Goal: Information Seeking & Learning: Learn about a topic

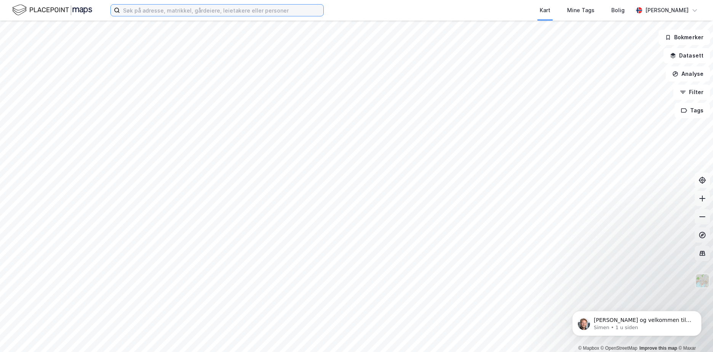
click at [151, 14] on input at bounding box center [221, 10] width 203 height 11
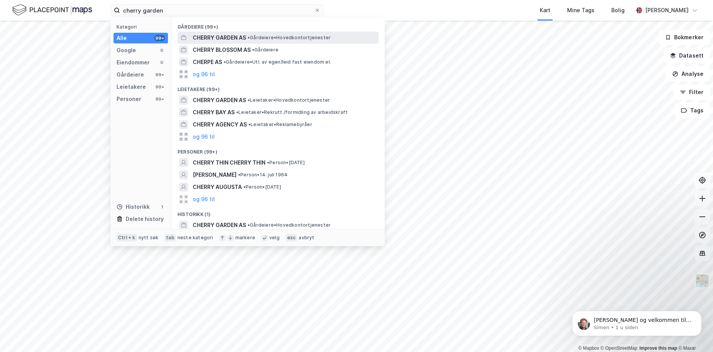
click at [226, 37] on span "CHERRY GARDEN AS" at bounding box center [219, 37] width 53 height 9
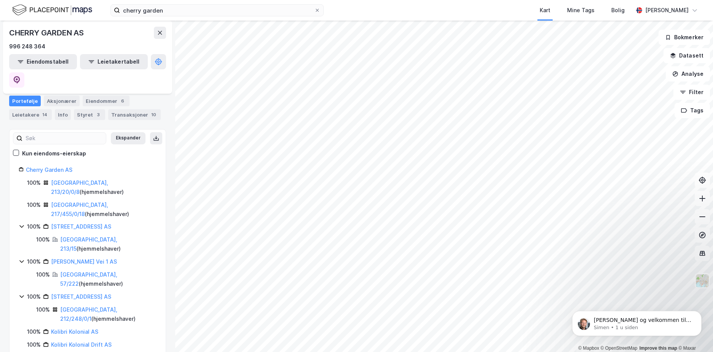
scroll to position [58, 0]
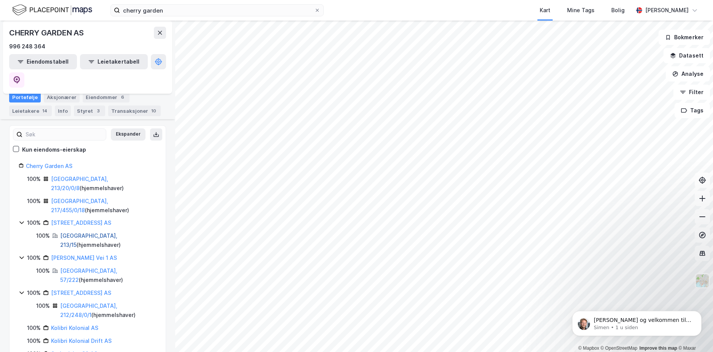
click at [82, 232] on link "[GEOGRAPHIC_DATA], 213/15" at bounding box center [88, 240] width 57 height 16
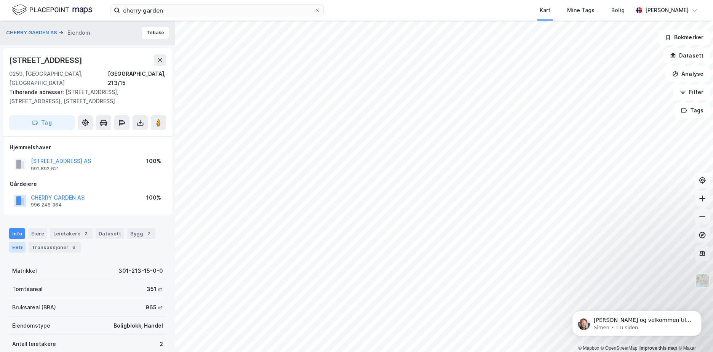
click at [16, 242] on div "ESG" at bounding box center [17, 247] width 16 height 11
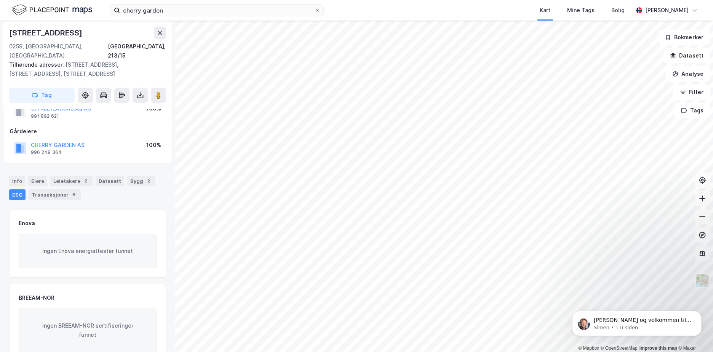
scroll to position [146, 0]
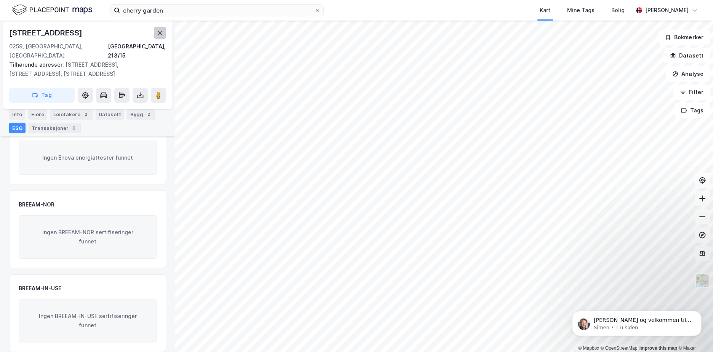
click at [161, 34] on icon at bounding box center [160, 33] width 4 height 4
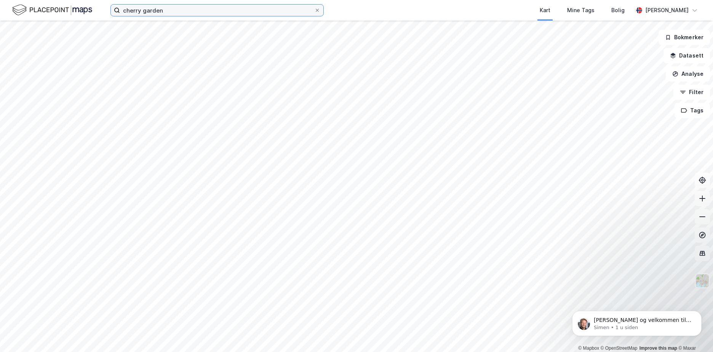
click at [164, 8] on input "cherry garden" at bounding box center [217, 10] width 194 height 11
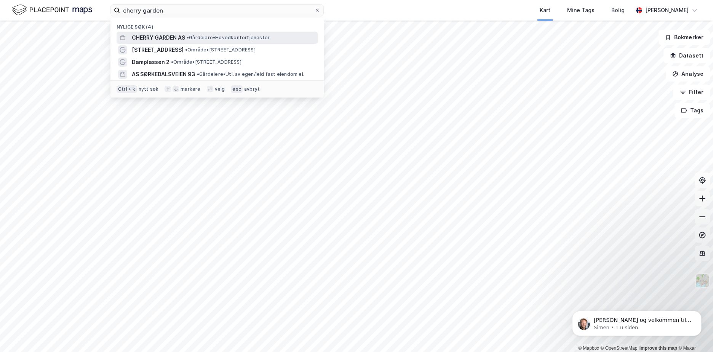
click at [187, 32] on div "CHERRY GARDEN AS • Gårdeiere • Hovedkontortjenester" at bounding box center [217, 38] width 201 height 12
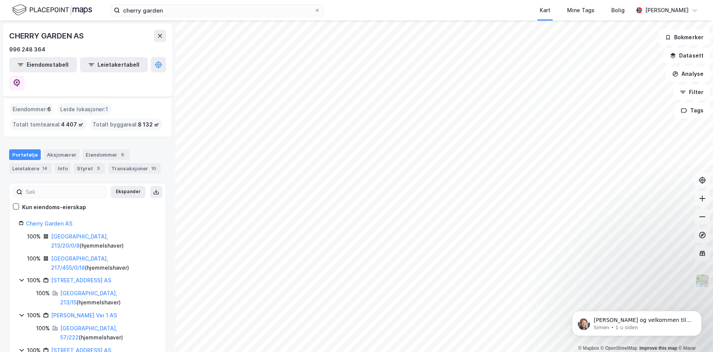
scroll to position [38, 0]
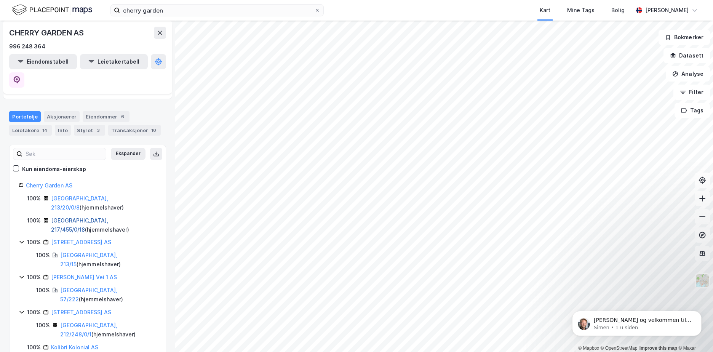
click at [67, 217] on link "[GEOGRAPHIC_DATA], 217/455/0/18" at bounding box center [79, 225] width 57 height 16
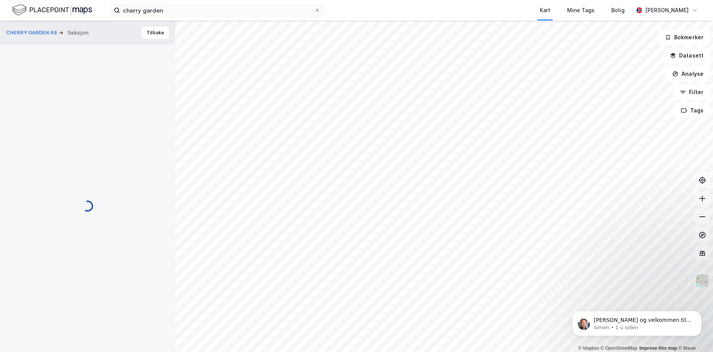
scroll to position [79, 0]
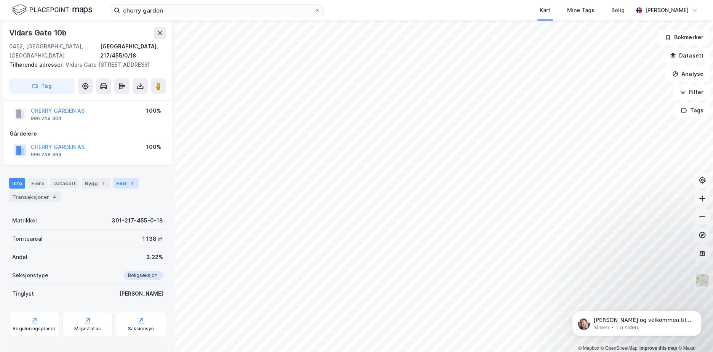
click at [128, 179] on div "1" at bounding box center [132, 183] width 8 height 8
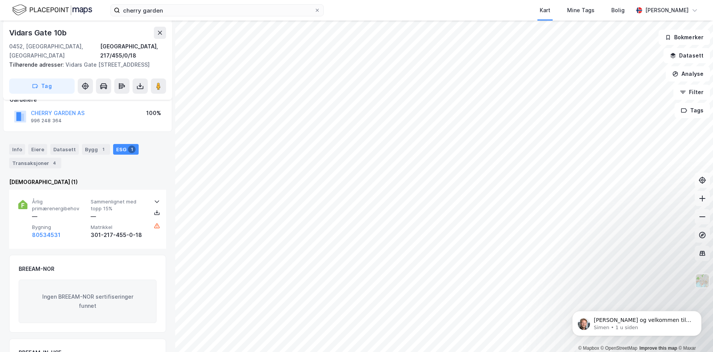
scroll to position [101, 0]
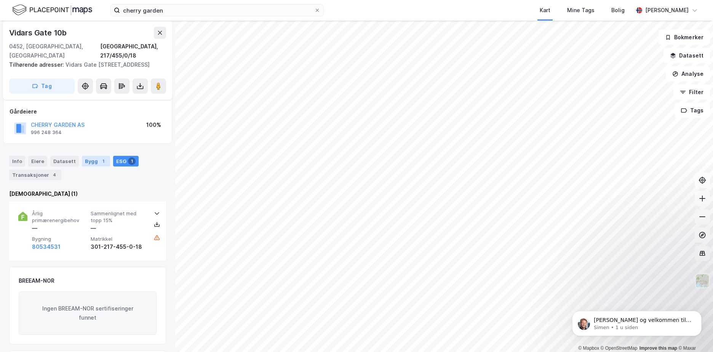
click at [92, 156] on div "Bygg 1" at bounding box center [96, 161] width 28 height 11
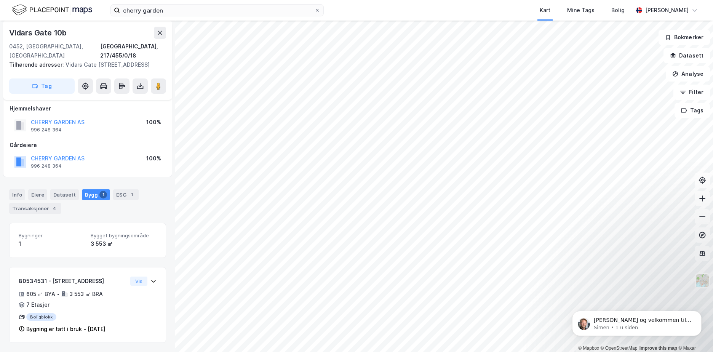
scroll to position [58, 0]
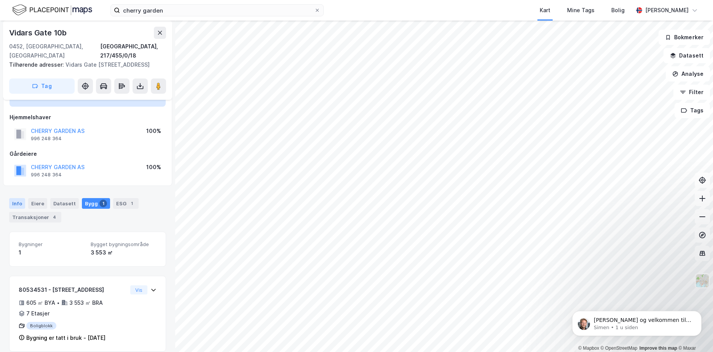
click at [14, 198] on div "Info" at bounding box center [17, 203] width 16 height 11
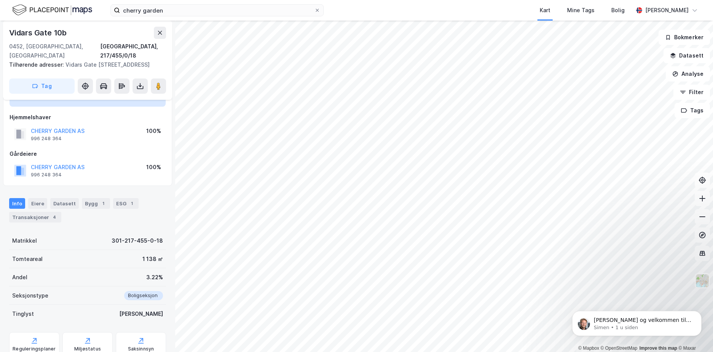
scroll to position [79, 0]
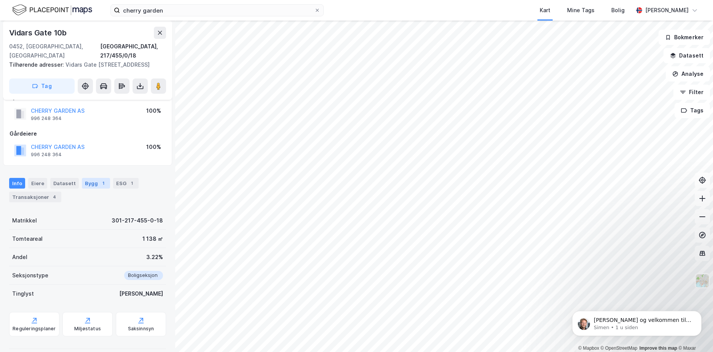
click at [88, 178] on div "Bygg 1" at bounding box center [96, 183] width 28 height 11
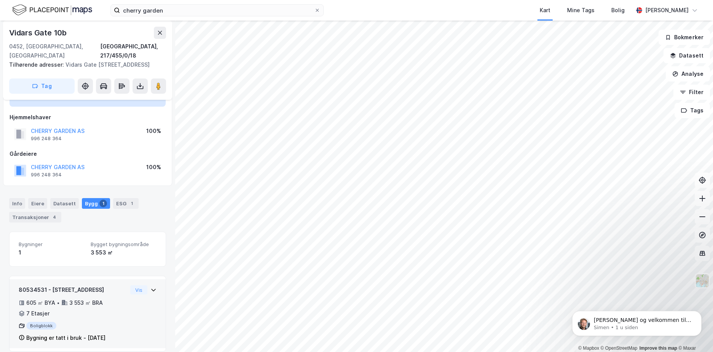
click at [151, 287] on icon at bounding box center [154, 290] width 6 height 6
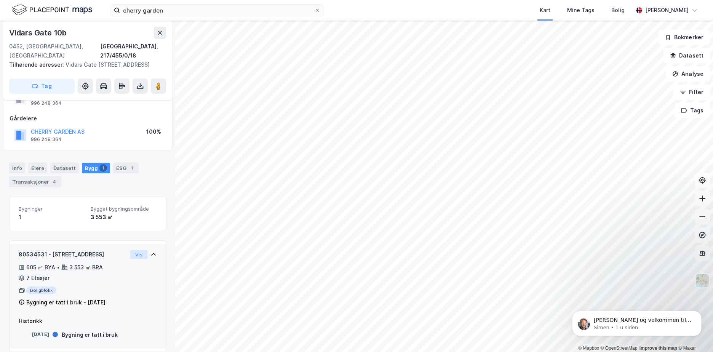
click at [136, 250] on button "Vis" at bounding box center [138, 254] width 17 height 9
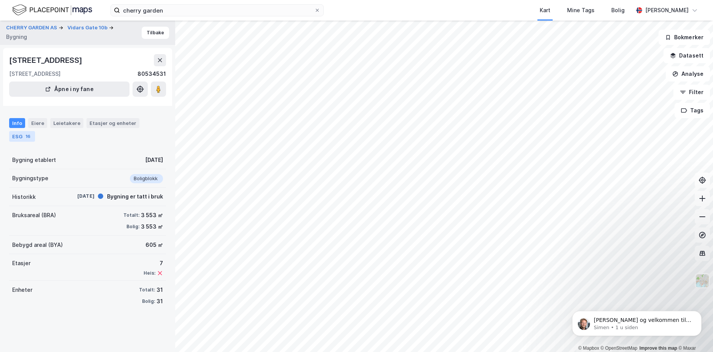
click at [18, 132] on div "ESG 16" at bounding box center [22, 136] width 26 height 11
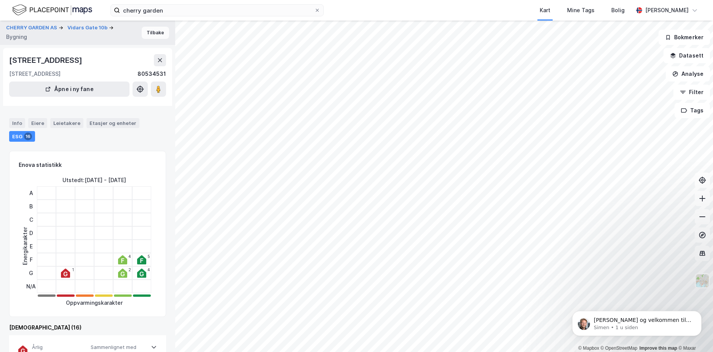
click at [144, 32] on button "Tilbake" at bounding box center [155, 33] width 27 height 12
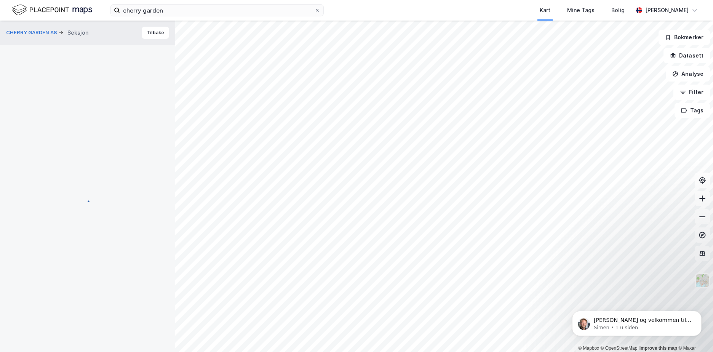
scroll to position [0, 0]
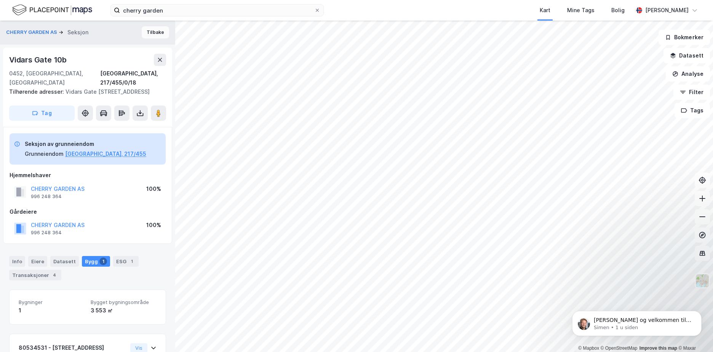
click at [159, 35] on button "Tilbake" at bounding box center [155, 32] width 27 height 12
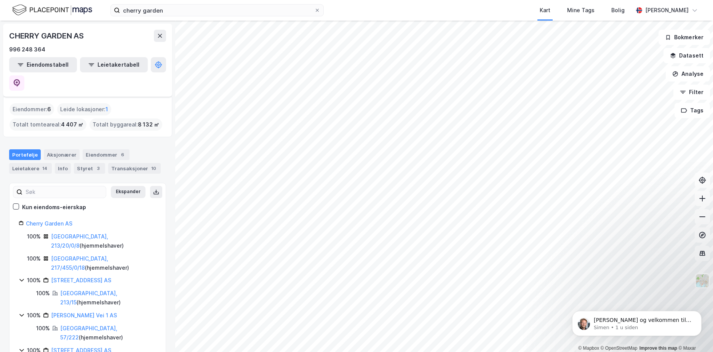
scroll to position [58, 0]
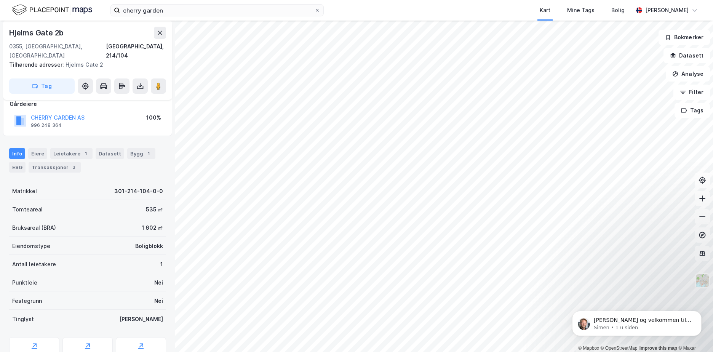
scroll to position [58, 0]
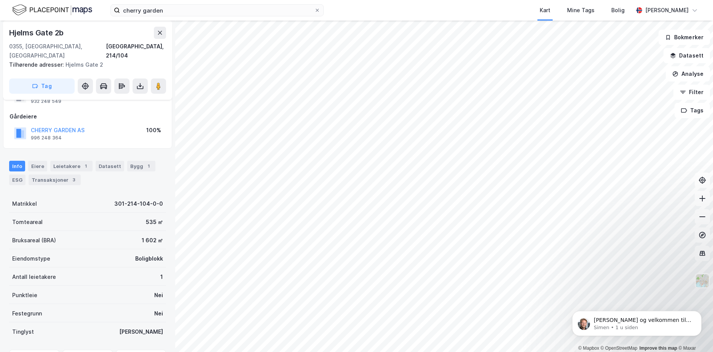
click at [19, 175] on div "ESG" at bounding box center [17, 180] width 16 height 11
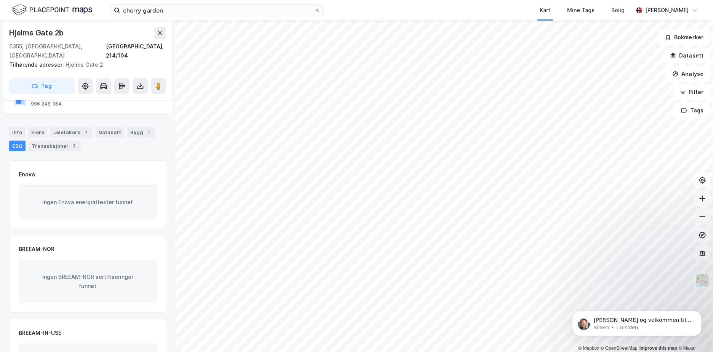
scroll to position [22, 0]
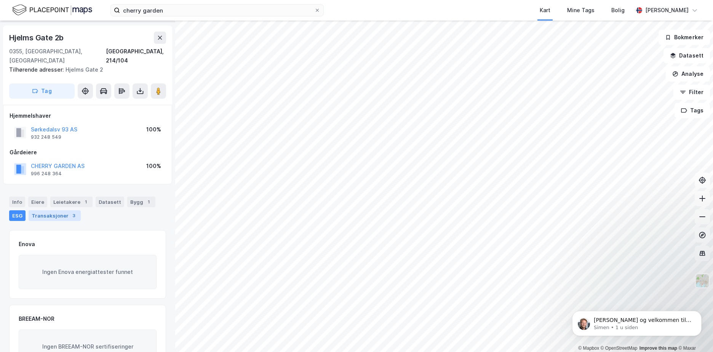
click at [44, 210] on div "Transaksjoner 3" at bounding box center [55, 215] width 52 height 11
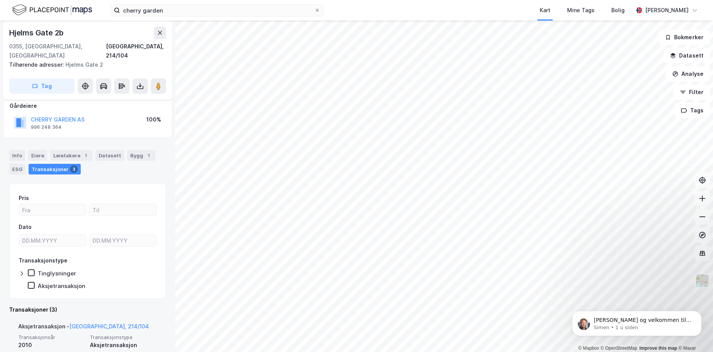
scroll to position [37, 0]
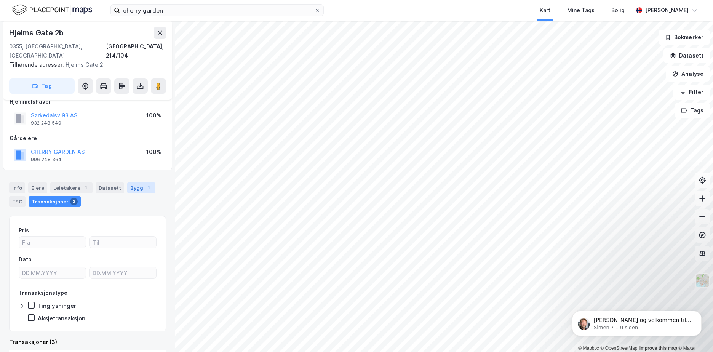
click at [145, 184] on div "1" at bounding box center [149, 188] width 8 height 8
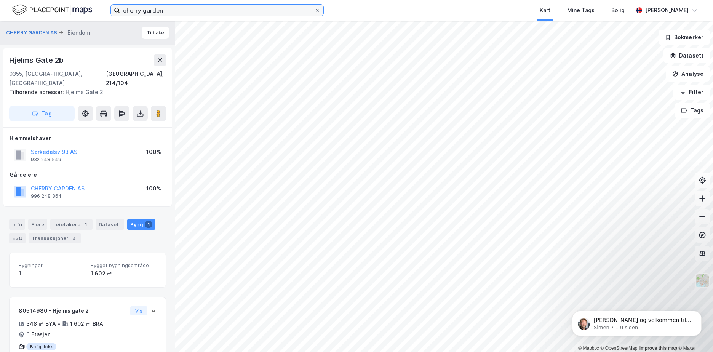
drag, startPoint x: 107, startPoint y: 10, endPoint x: -16, endPoint y: 10, distance: 122.3
click at [0, 10] on html "cherry garden Kart Mine Tags Bolig [PERSON_NAME] © Mapbox © OpenStreetMap Impro…" at bounding box center [356, 176] width 713 height 352
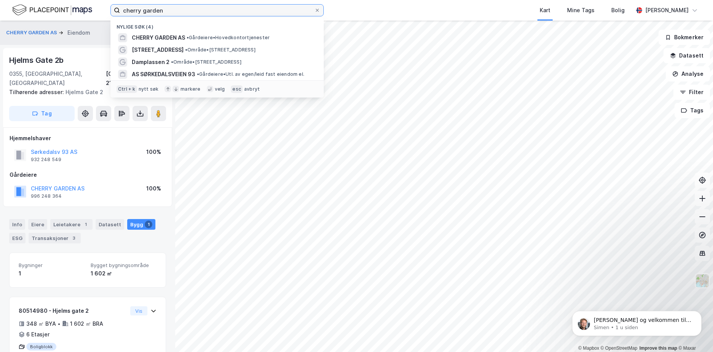
paste input "[PERSON_NAME] vei 1"
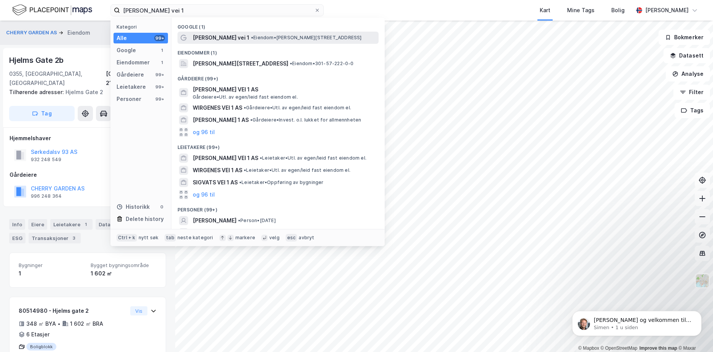
click at [274, 35] on span "• Eiendom • [PERSON_NAME][STREET_ADDRESS]" at bounding box center [306, 38] width 111 height 6
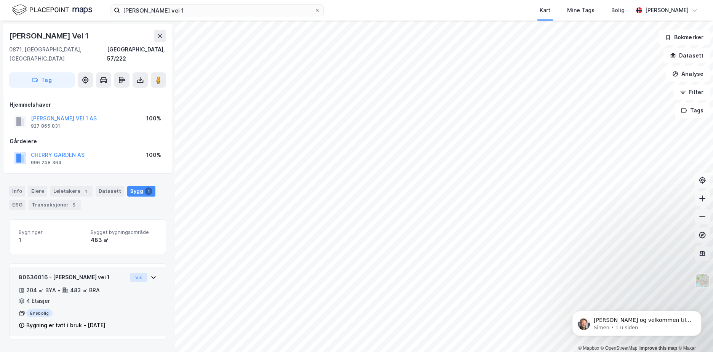
click at [135, 273] on button "Vis" at bounding box center [138, 277] width 17 height 9
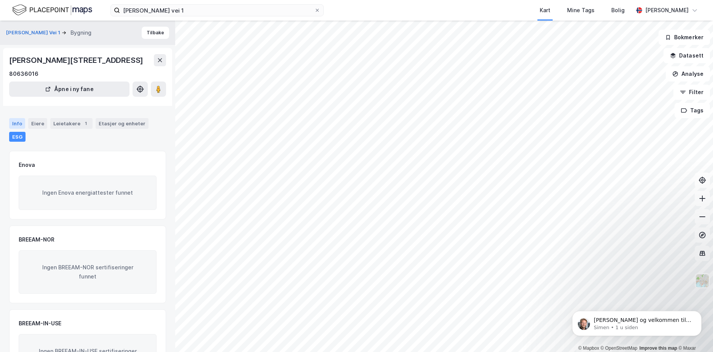
click at [19, 122] on div "Info" at bounding box center [17, 123] width 16 height 11
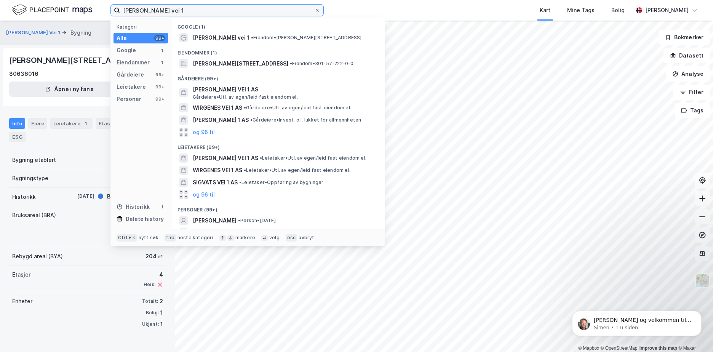
drag, startPoint x: 218, startPoint y: 14, endPoint x: 0, endPoint y: 11, distance: 218.4
click at [0, 11] on html "[PERSON_NAME] vei 1 Kategori Alle 99+ Google 1 Eiendommer 1 Gårdeiere 99+ Leiet…" at bounding box center [356, 176] width 713 height 352
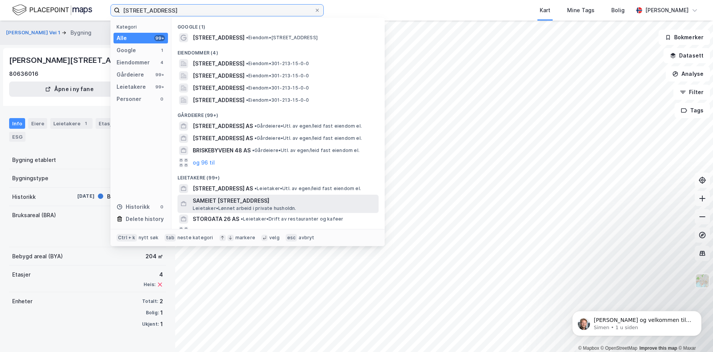
scroll to position [8, 0]
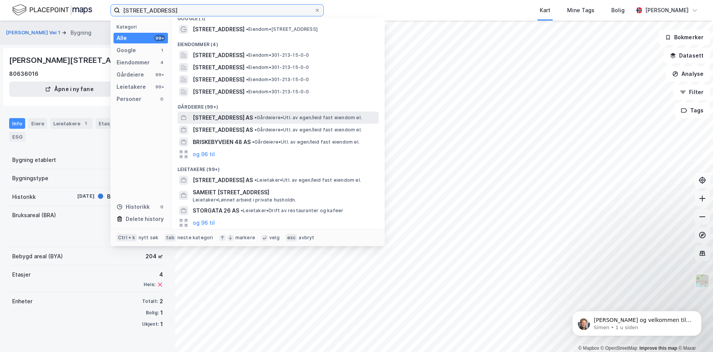
type input "[STREET_ADDRESS]"
click at [218, 115] on span "[STREET_ADDRESS] AS" at bounding box center [223, 117] width 60 height 9
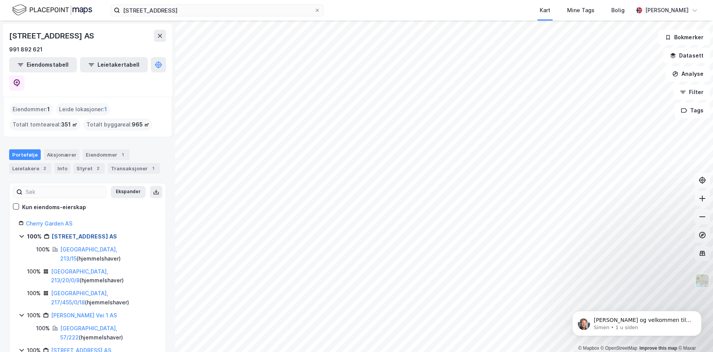
click at [87, 233] on link "[STREET_ADDRESS] AS" at bounding box center [84, 236] width 65 height 6
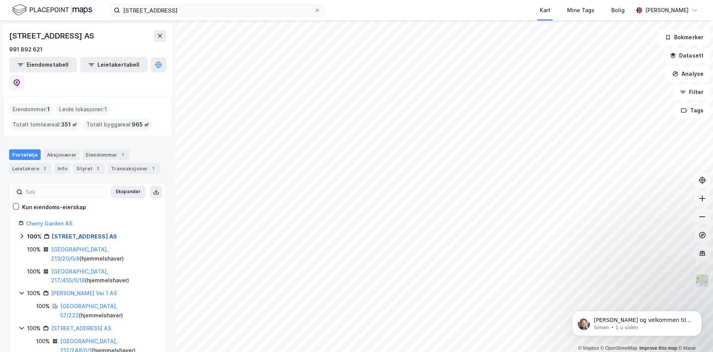
click at [87, 233] on link "[STREET_ADDRESS] AS" at bounding box center [84, 236] width 65 height 6
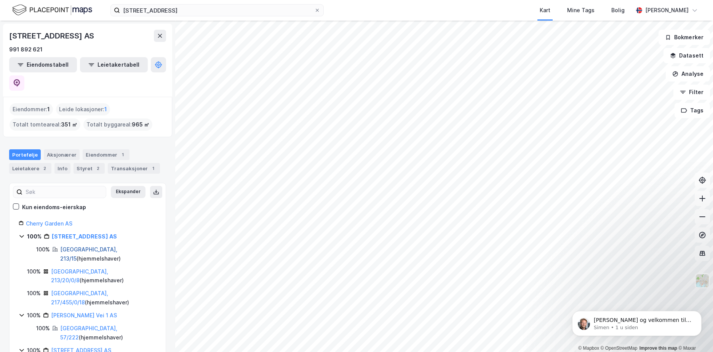
click at [76, 246] on link "[GEOGRAPHIC_DATA], 213/15" at bounding box center [88, 254] width 57 height 16
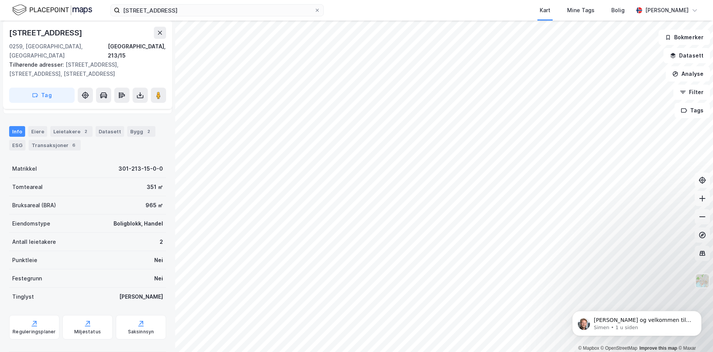
scroll to position [105, 0]
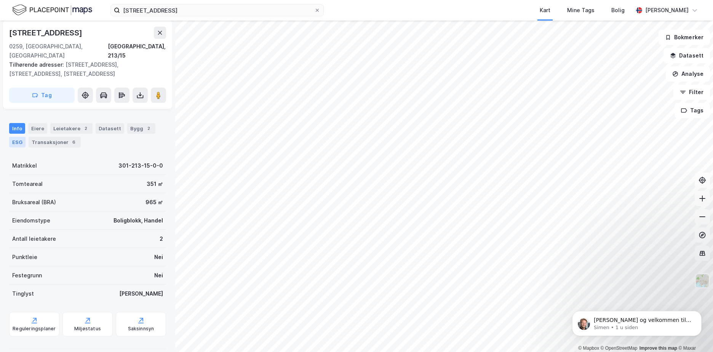
click at [14, 137] on div "ESG" at bounding box center [17, 142] width 16 height 11
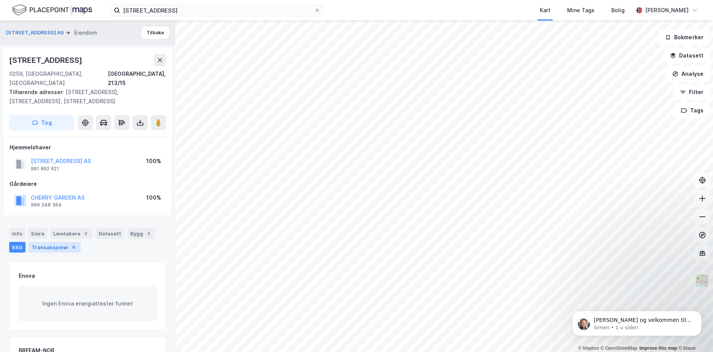
click at [54, 242] on div "Transaksjoner 6" at bounding box center [55, 247] width 52 height 11
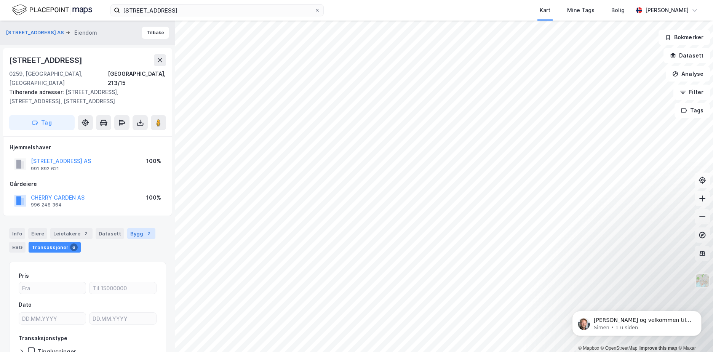
click at [145, 230] on div "2" at bounding box center [149, 234] width 8 height 8
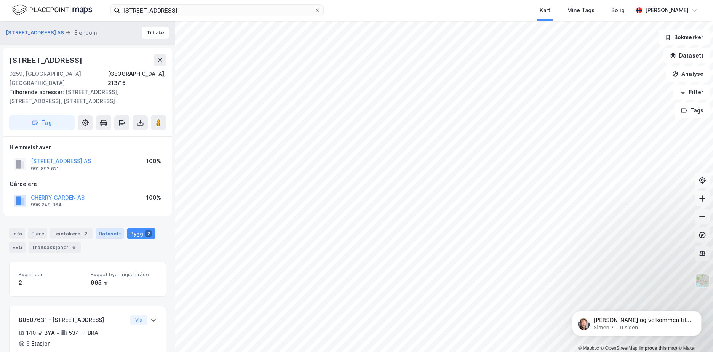
click at [101, 228] on div "Datasett" at bounding box center [110, 233] width 29 height 11
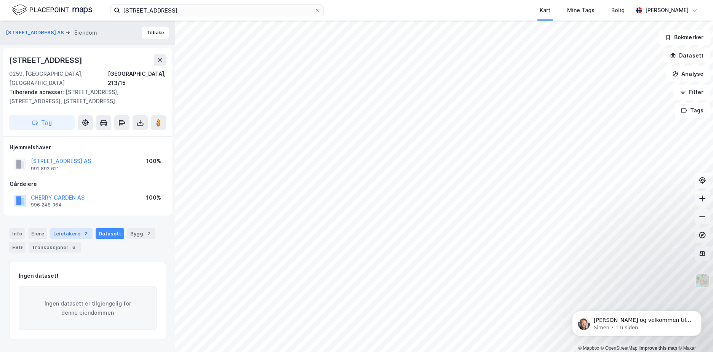
click at [78, 228] on div "Leietakere 2" at bounding box center [71, 233] width 42 height 11
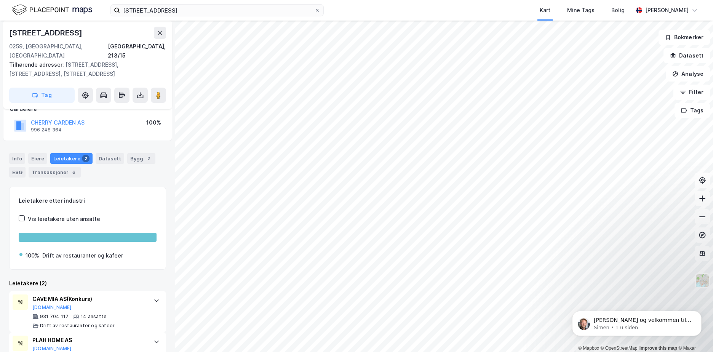
scroll to position [96, 0]
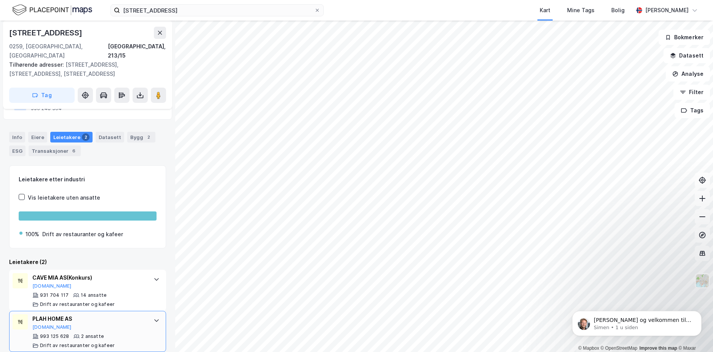
click at [154, 317] on icon at bounding box center [157, 320] width 6 height 6
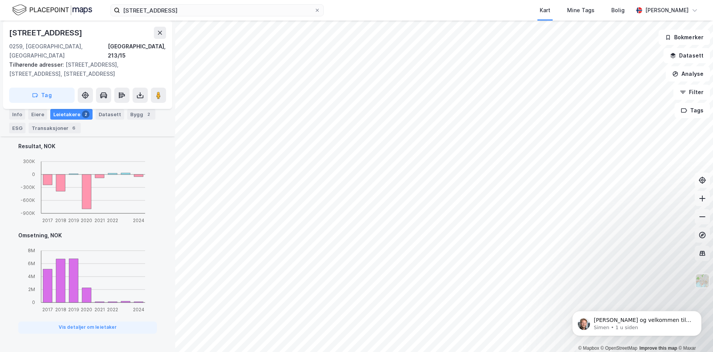
scroll to position [414, 0]
click at [36, 114] on div "Eiere" at bounding box center [37, 114] width 19 height 11
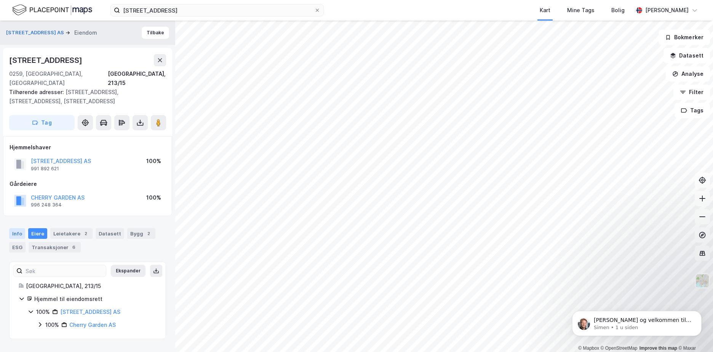
click at [17, 228] on div "Info" at bounding box center [17, 233] width 16 height 11
